Goal: Navigation & Orientation: Find specific page/section

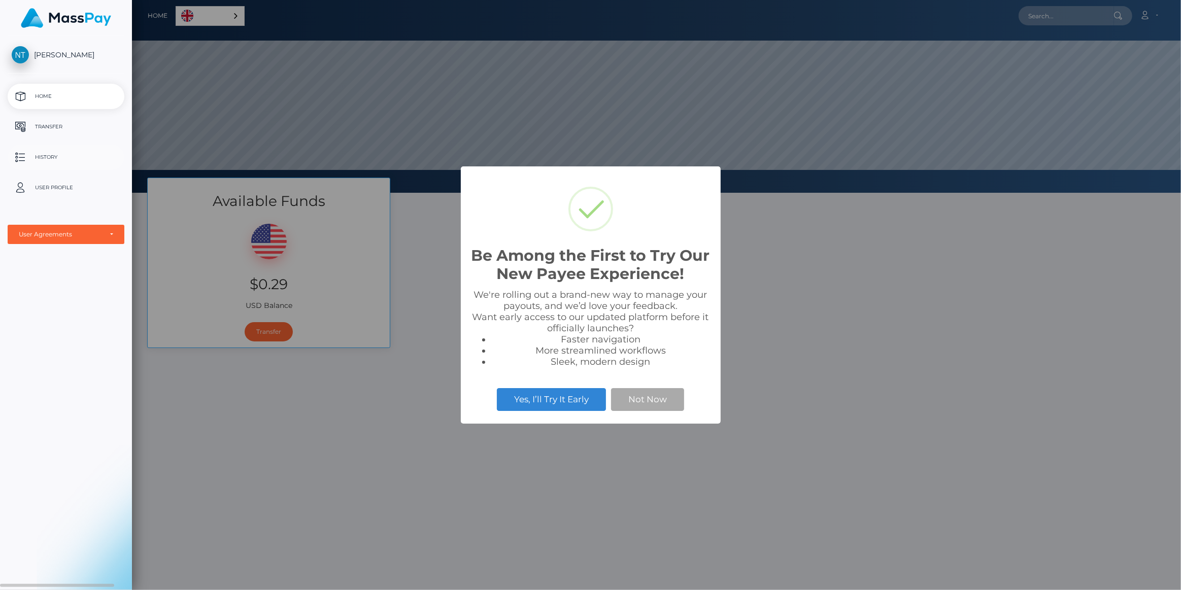
select select
click at [647, 401] on button "Not Now" at bounding box center [647, 399] width 73 height 22
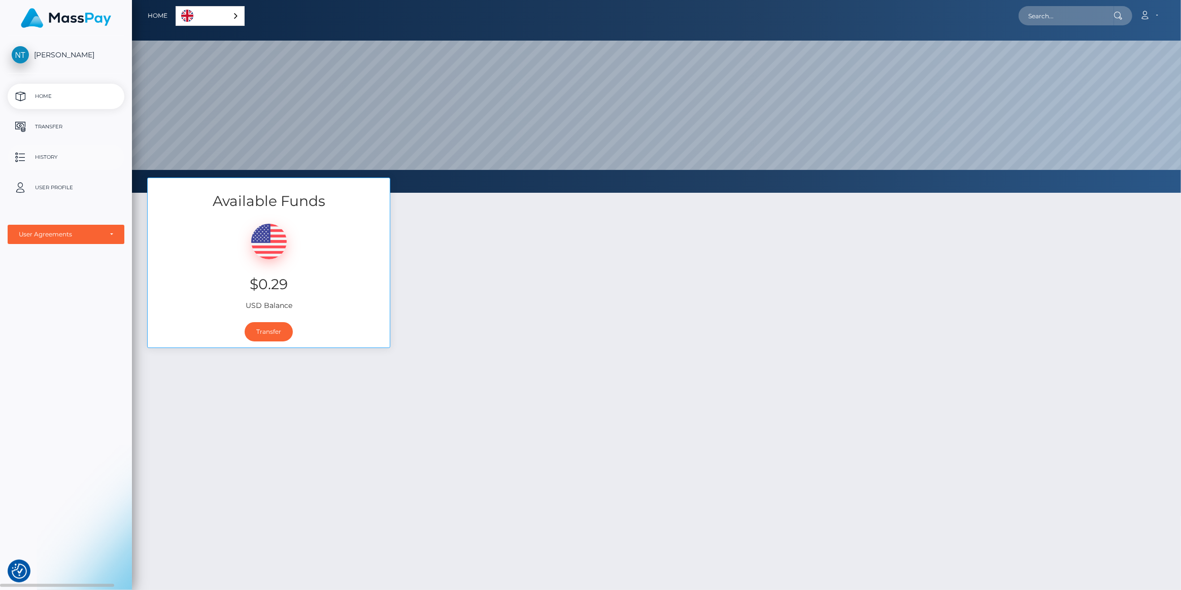
click at [50, 157] on p "History" at bounding box center [66, 157] width 109 height 15
click at [49, 154] on p "History" at bounding box center [66, 157] width 109 height 15
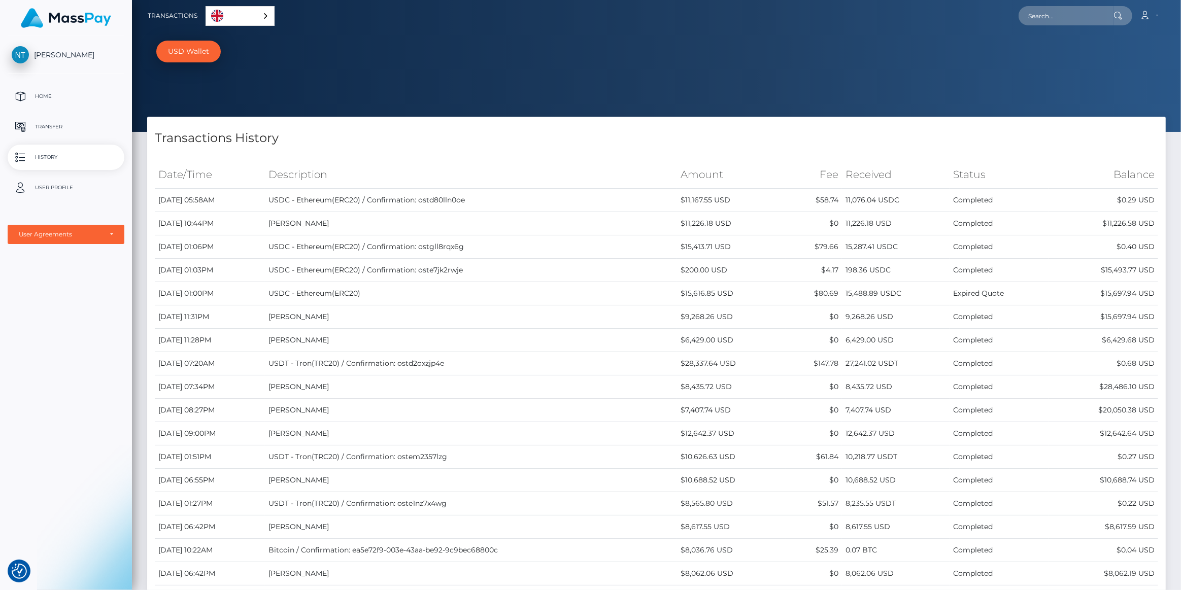
click at [74, 16] on img at bounding box center [66, 18] width 90 height 20
